Goal: Transaction & Acquisition: Obtain resource

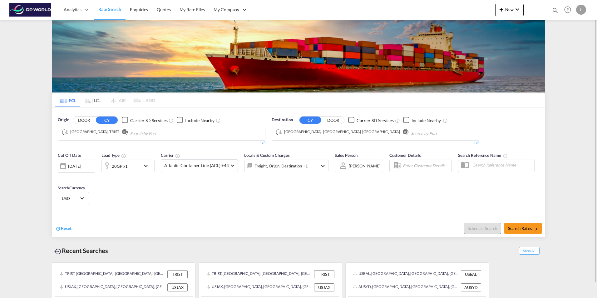
click at [122, 132] on md-icon "Remove" at bounding box center [124, 131] width 5 height 5
click at [98, 133] on input "Chips input." at bounding box center [91, 134] width 59 height 10
type input "[GEOGRAPHIC_DATA]"
click at [403, 131] on md-icon "Remove" at bounding box center [405, 131] width 5 height 5
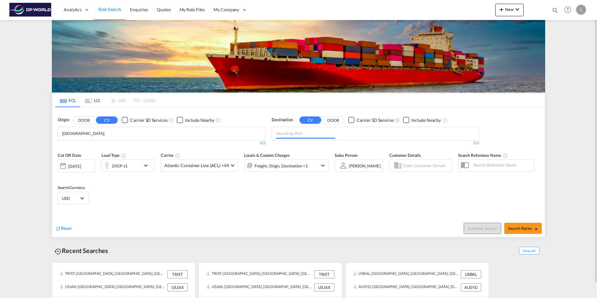
click at [284, 133] on input "Chips input." at bounding box center [305, 134] width 59 height 10
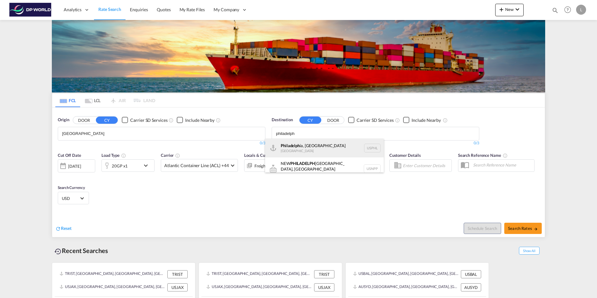
type input "philadelph"
click at [293, 147] on div "Philadelph ia, [GEOGRAPHIC_DATA] [GEOGRAPHIC_DATA] USPHL" at bounding box center [324, 148] width 119 height 19
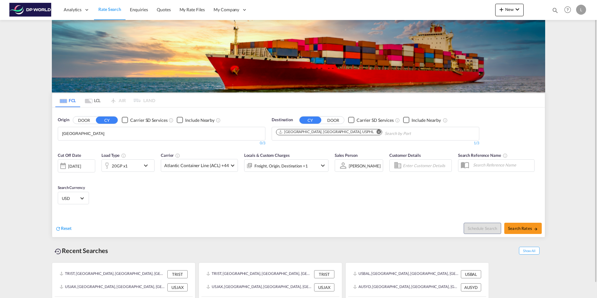
click at [104, 129] on body "Analytics Dashboard Rate Search Enquiries Quotes My Rate Files My Company" at bounding box center [298, 149] width 597 height 298
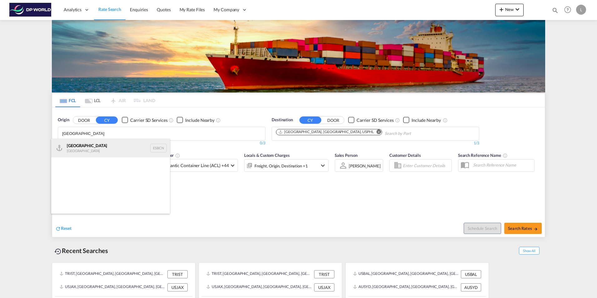
click at [75, 151] on div "Barcelona Spain ESBCN" at bounding box center [110, 148] width 119 height 19
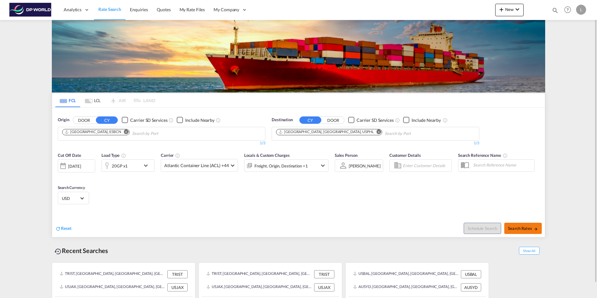
click at [527, 230] on span "Search Rates" at bounding box center [523, 228] width 30 height 5
type input "ESBCN to USPHL / [DATE]"
